Goal: Transaction & Acquisition: Download file/media

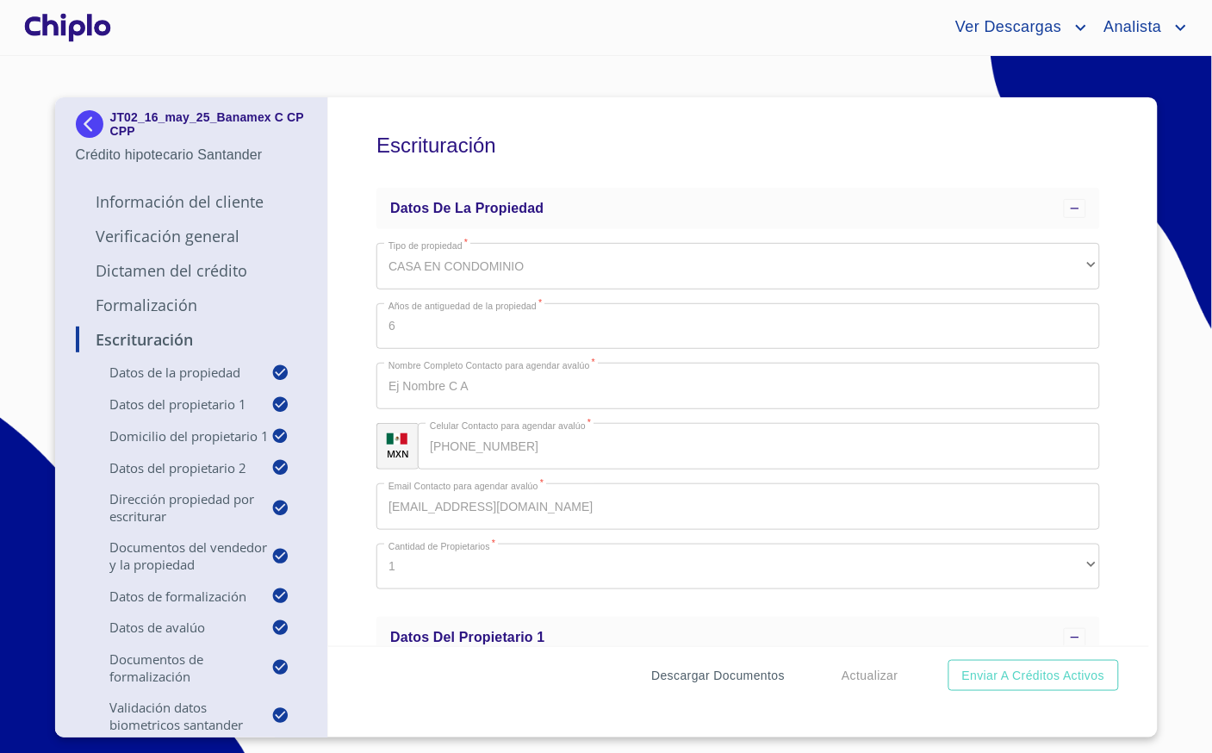
click at [768, 682] on span "Descargar Documentos" at bounding box center [718, 676] width 134 height 22
click at [769, 668] on span "Descargar Documentos" at bounding box center [718, 676] width 134 height 22
